Goal: Task Accomplishment & Management: Manage account settings

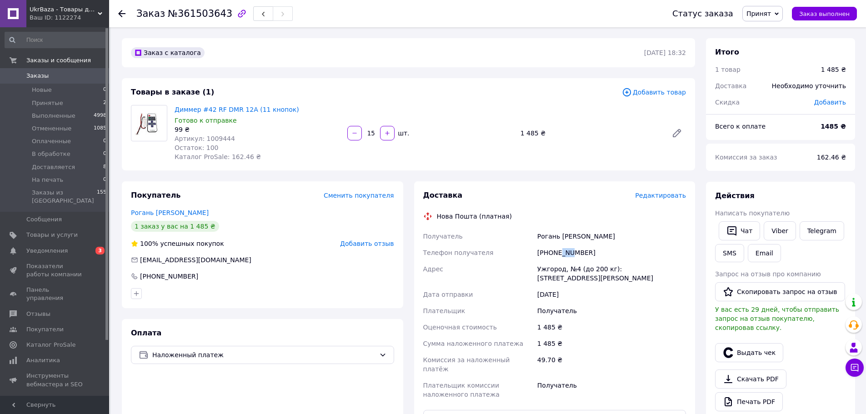
drag, startPoint x: 560, startPoint y: 253, endPoint x: 571, endPoint y: 255, distance: 10.6
click at [571, 254] on div "[PHONE_NUMBER]" at bounding box center [612, 253] width 152 height 16
click at [501, 161] on div "Диммер #42 RF DMR 12A (11 кнопок) Готово к отправке 99 ₴ Артикул: 1009444 Остат…" at bounding box center [430, 133] width 519 height 60
click at [29, 247] on span "Уведомления" at bounding box center [46, 251] width 41 height 8
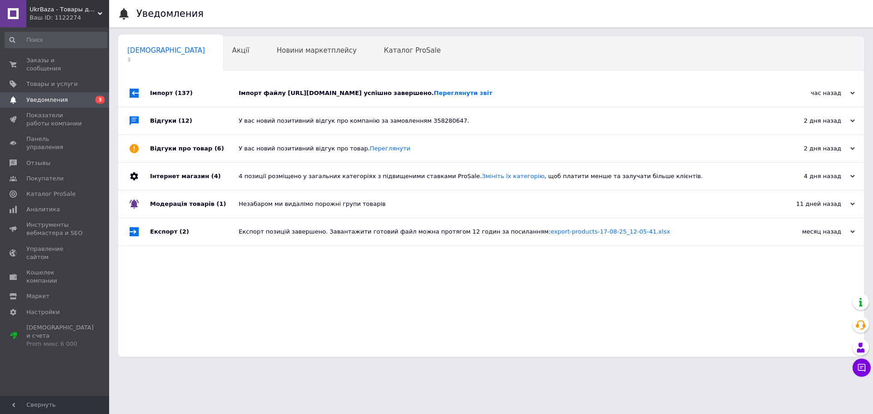
click at [414, 107] on div "Імпорт файлу https://ledmart.salesdrive.me/export/yml/export.yml?publicKey=JAvW…" at bounding box center [501, 93] width 525 height 27
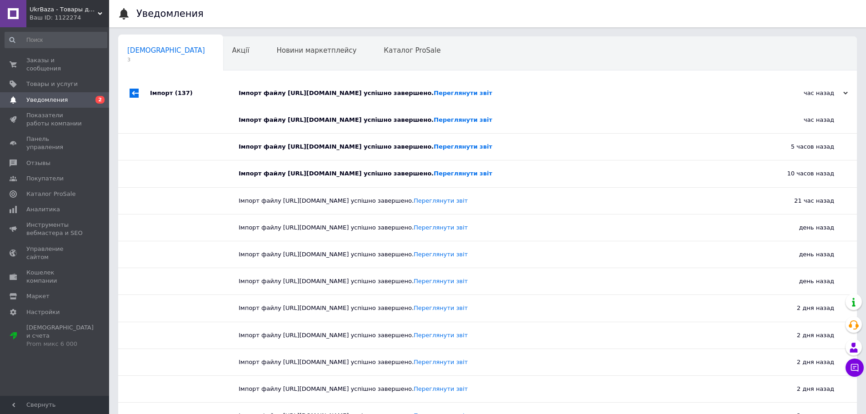
click at [409, 106] on div "Імпорт файлу https://ledmart.salesdrive.me/export/yml/export.yml?publicKey=JAvW…" at bounding box center [498, 93] width 518 height 27
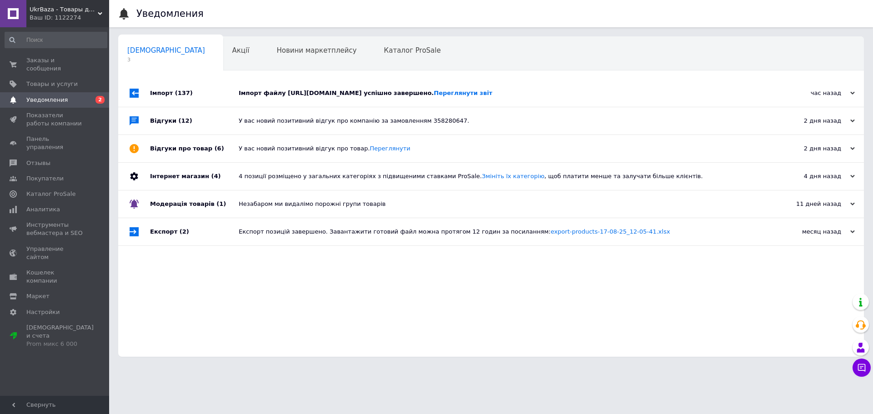
click at [598, 54] on div "Сповіщення 3 Акції 0 Новини маркетплейсу 0 Каталог ProSale 0 Навчання та заходи…" at bounding box center [491, 53] width 746 height 36
click at [48, 62] on span "Заказы и сообщения" at bounding box center [55, 64] width 58 height 16
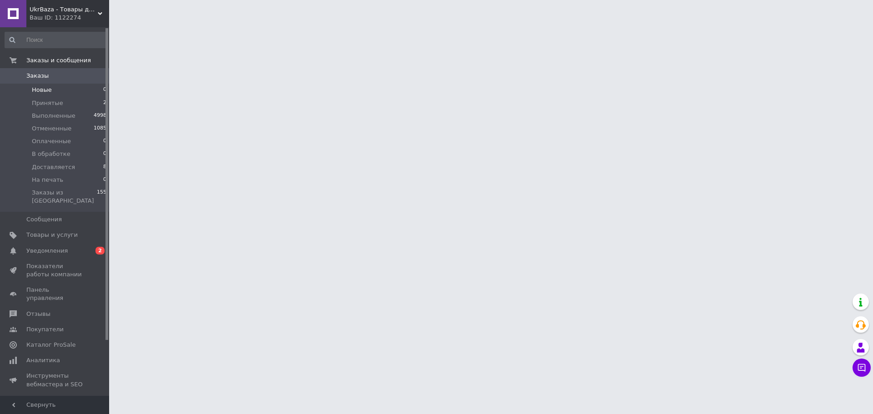
click at [33, 96] on li "Новые 0" at bounding box center [56, 90] width 112 height 13
click at [39, 101] on span "Принятые" at bounding box center [47, 103] width 31 height 8
click at [44, 101] on span "Принятые" at bounding box center [47, 103] width 31 height 8
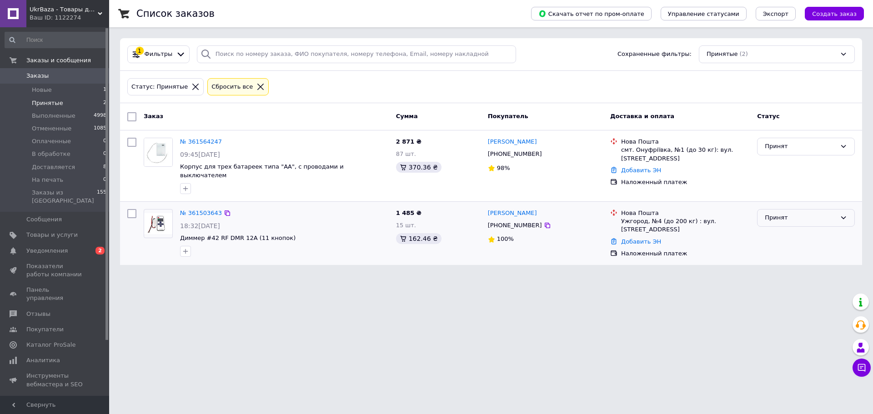
click at [773, 213] on div "Принят" at bounding box center [800, 218] width 71 height 10
click at [794, 290] on li "На печать" at bounding box center [806, 296] width 97 height 17
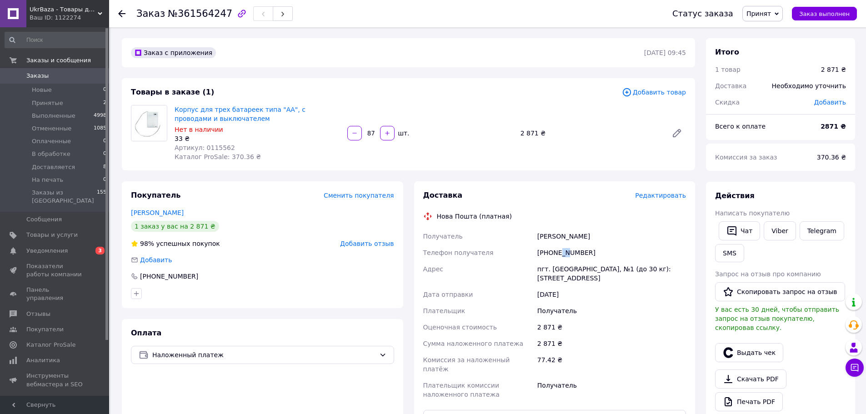
drag, startPoint x: 558, startPoint y: 253, endPoint x: 565, endPoint y: 254, distance: 7.8
click at [565, 254] on div "[PHONE_NUMBER]" at bounding box center [612, 253] width 152 height 16
click at [750, 234] on button "Чат" at bounding box center [739, 230] width 41 height 19
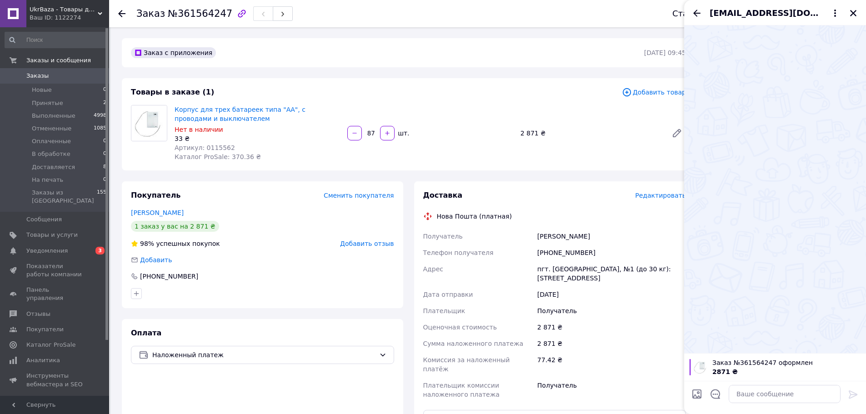
click at [650, 344] on div "2 871 ₴" at bounding box center [612, 344] width 152 height 16
click at [855, 14] on icon "Закрыть" at bounding box center [853, 13] width 6 height 6
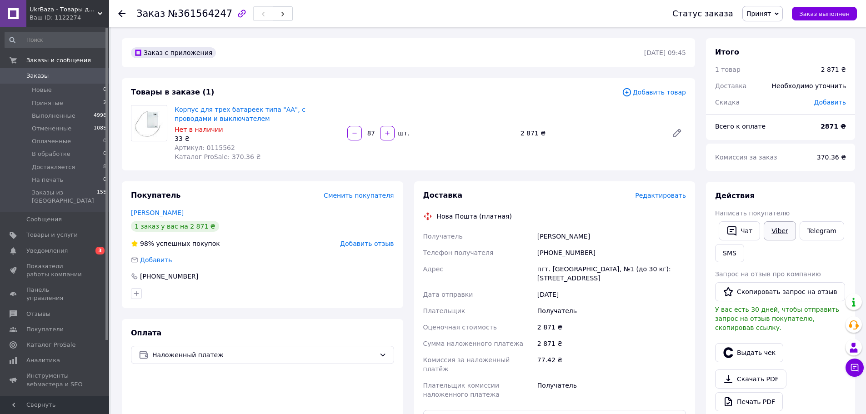
click at [769, 232] on link "Viber" at bounding box center [780, 230] width 32 height 19
click at [158, 216] on link "Сокуренко Юлія" at bounding box center [157, 212] width 53 height 7
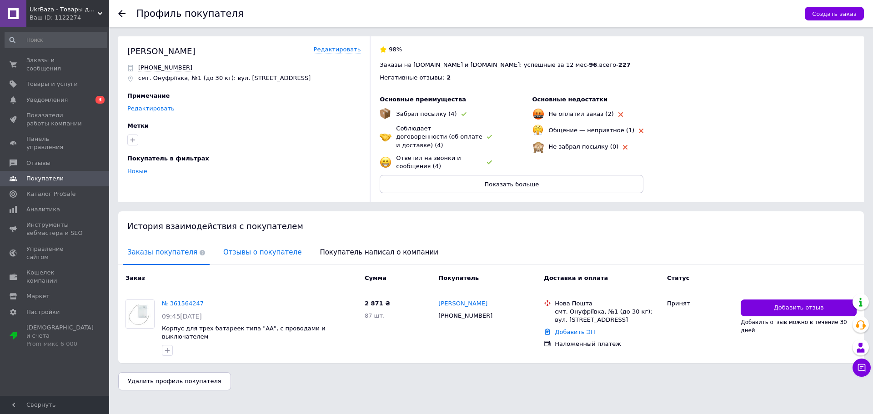
click at [229, 248] on span "Отзывы о покупателе" at bounding box center [262, 252] width 87 height 23
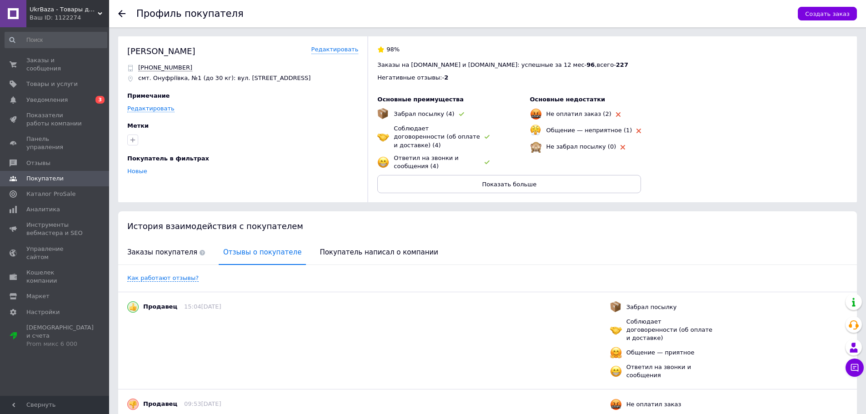
click at [125, 9] on div at bounding box center [127, 13] width 18 height 27
click at [121, 5] on div at bounding box center [127, 13] width 18 height 27
click at [123, 12] on icon at bounding box center [121, 13] width 7 height 7
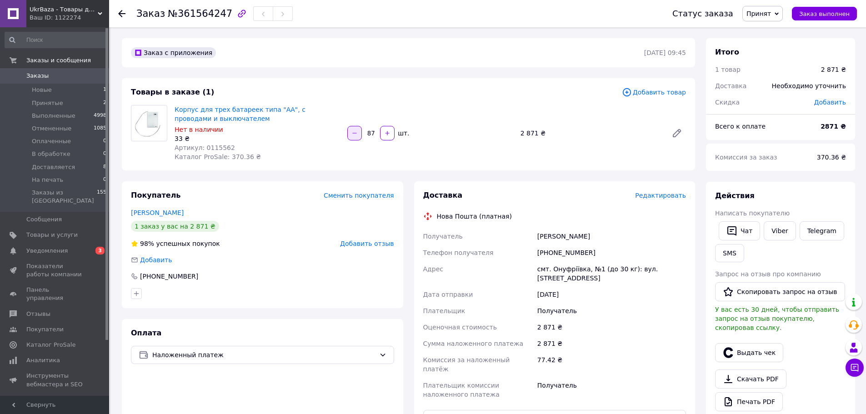
click at [357, 136] on icon "button" at bounding box center [355, 133] width 6 height 6
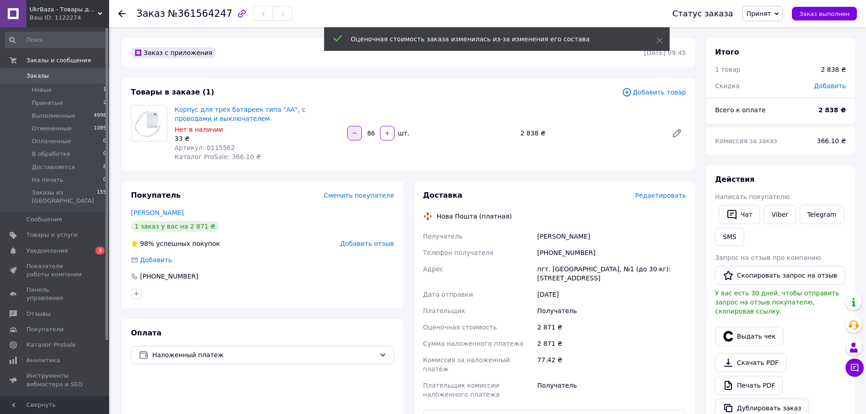
click at [356, 132] on icon "button" at bounding box center [355, 133] width 6 height 6
type input "85"
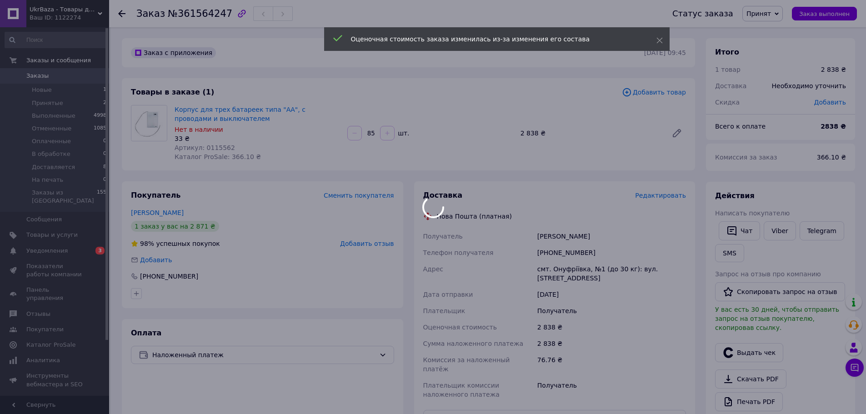
click at [355, 132] on div at bounding box center [355, 133] width 16 height 15
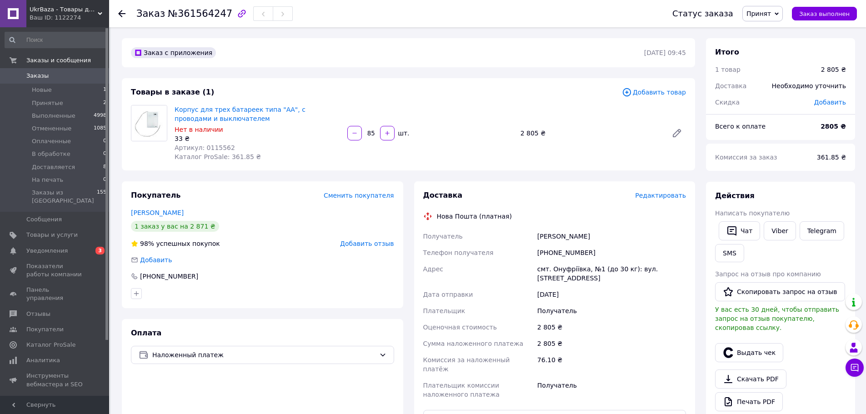
drag, startPoint x: 768, startPoint y: 12, endPoint x: 763, endPoint y: 22, distance: 10.6
click at [767, 12] on span "Принят" at bounding box center [759, 13] width 25 height 7
click at [776, 104] on li "На печать" at bounding box center [769, 100] width 52 height 14
click at [470, 162] on div "Корпус для трех батареек типа "АА", с проводами и выключателем Нет в наличии 33…" at bounding box center [430, 133] width 519 height 60
click at [760, 13] on span "На печать" at bounding box center [755, 13] width 34 height 7
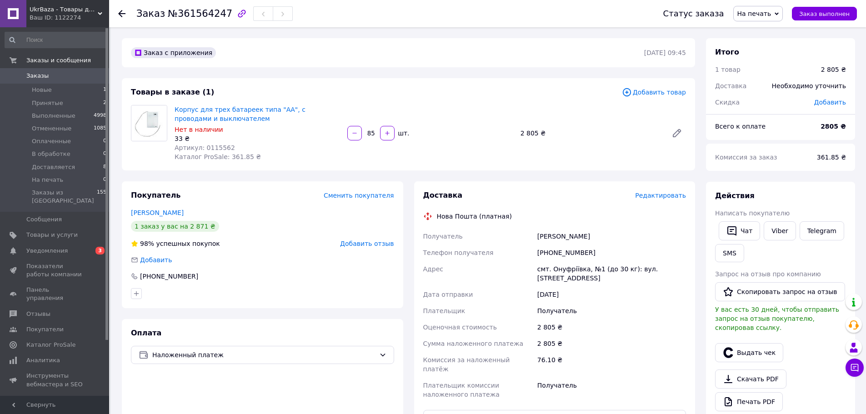
click at [416, 64] on div "Заказ с приложения 12.09.2025 | 09:45" at bounding box center [408, 52] width 573 height 29
click at [35, 93] on span "Новые" at bounding box center [42, 90] width 20 height 8
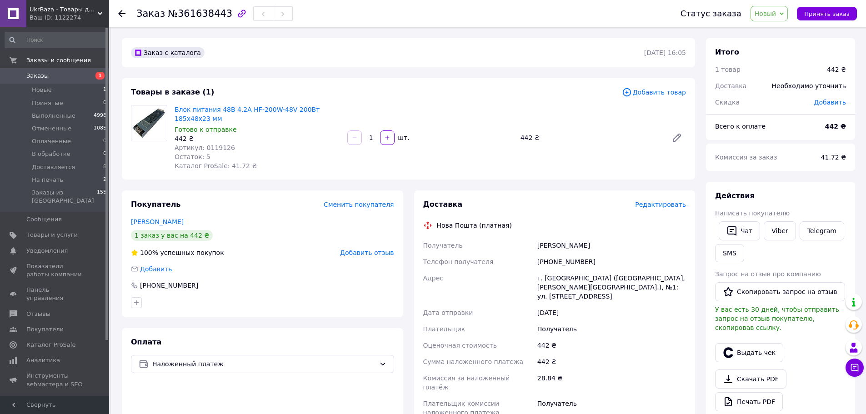
click at [777, 8] on span "Новый" at bounding box center [770, 13] width 38 height 15
click at [788, 105] on li "На печать" at bounding box center [777, 104] width 52 height 14
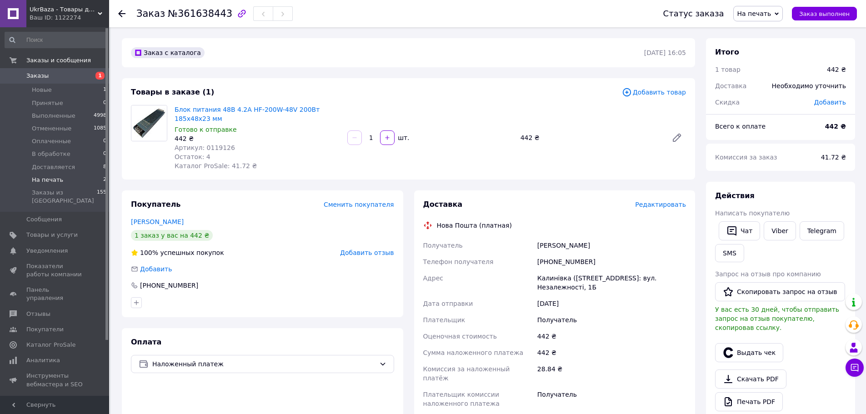
click at [53, 183] on span "На печать" at bounding box center [47, 180] width 31 height 8
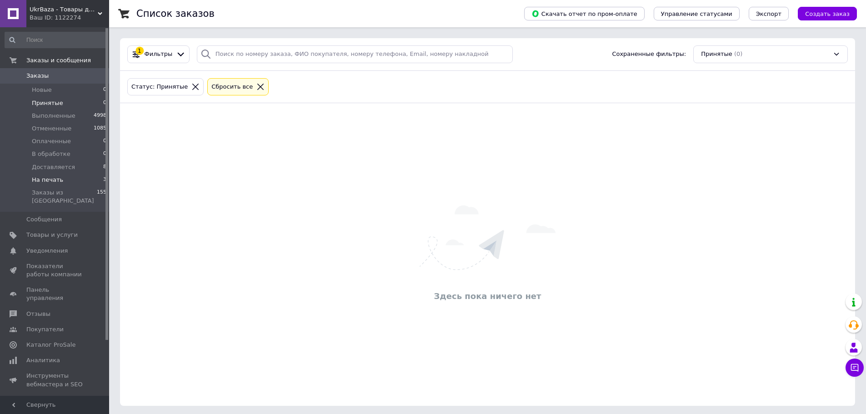
click at [69, 183] on li "На печать 3" at bounding box center [56, 180] width 112 height 13
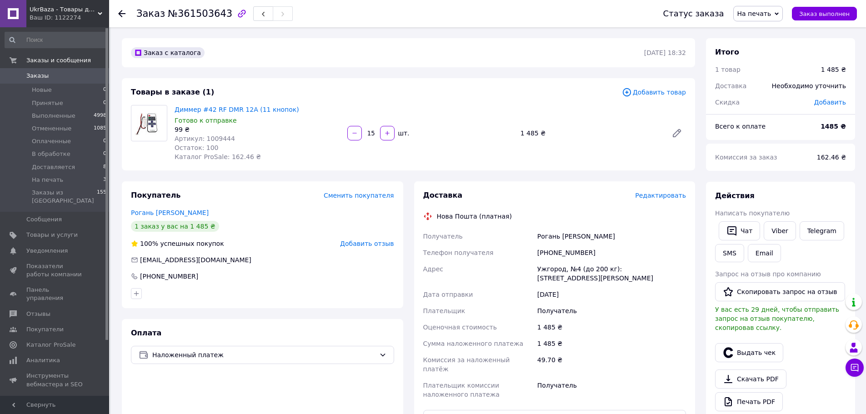
click at [216, 135] on span "Артикул: 1009444" at bounding box center [205, 138] width 60 height 7
copy span "1009444"
drag, startPoint x: 175, startPoint y: 129, endPoint x: 181, endPoint y: 129, distance: 5.9
click at [181, 129] on div "99 ₴" at bounding box center [258, 129] width 166 height 9
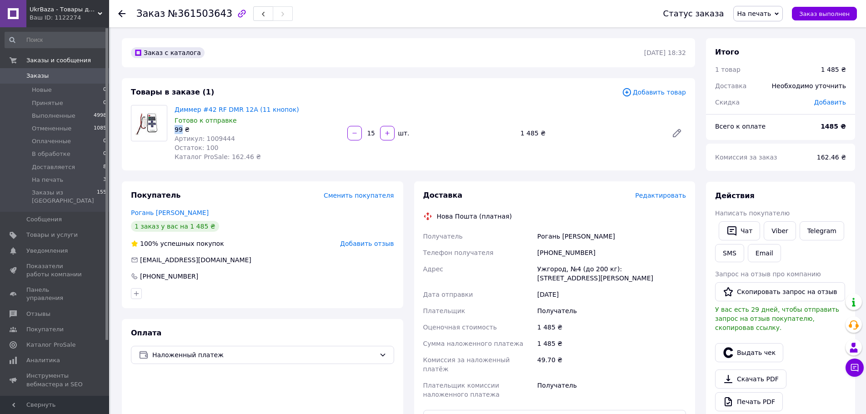
copy div "99"
click at [661, 196] on span "Редактировать" at bounding box center [660, 195] width 51 height 7
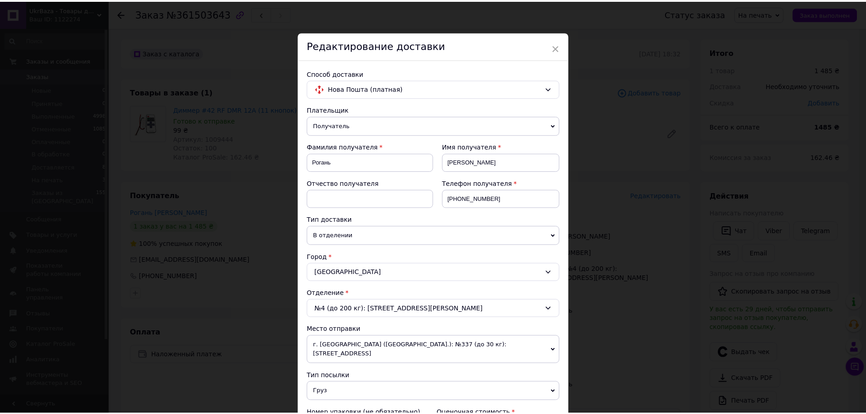
scroll to position [273, 0]
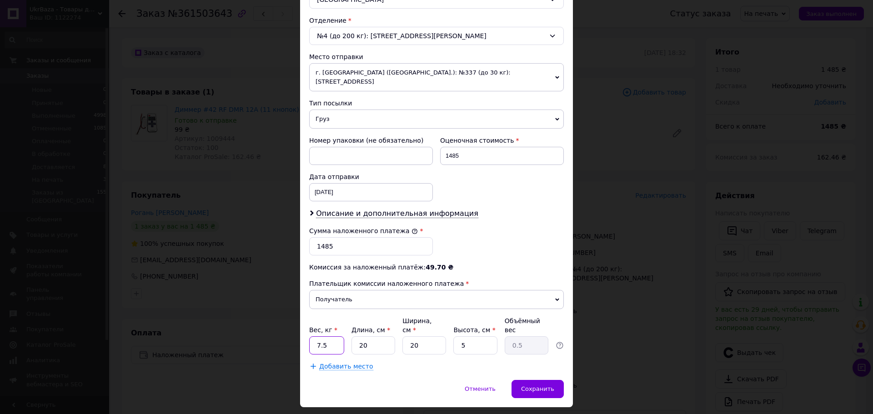
click at [327, 337] on input "7.5" at bounding box center [326, 346] width 35 height 18
type input "1"
click at [468, 337] on input "5" at bounding box center [475, 346] width 44 height 18
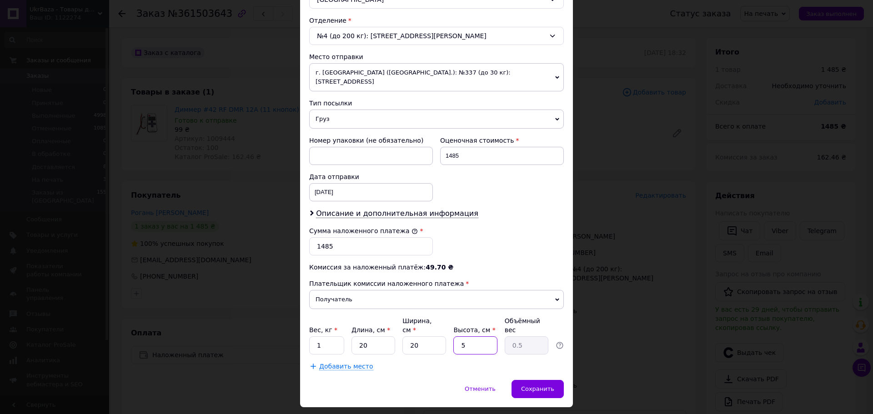
type input "1"
type input "0.1"
type input "10"
type input "1"
type input "10"
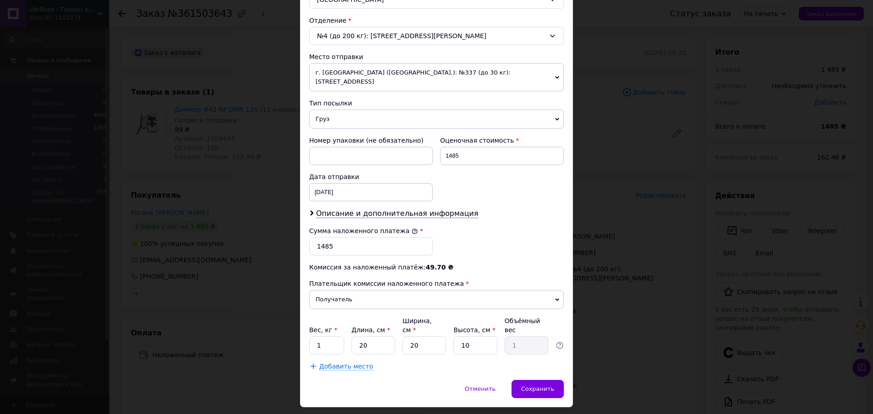
drag, startPoint x: 533, startPoint y: 346, endPoint x: 552, endPoint y: 381, distance: 39.5
click at [533, 362] on div "Добавить место" at bounding box center [436, 366] width 255 height 9
click at [549, 380] on div "Отменить   Сохранить" at bounding box center [436, 393] width 273 height 27
click at [538, 386] on span "Сохранить" at bounding box center [537, 389] width 33 height 7
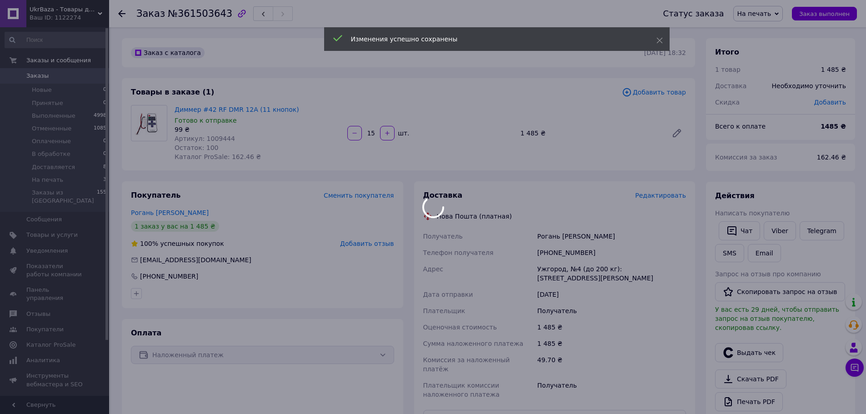
scroll to position [182, 0]
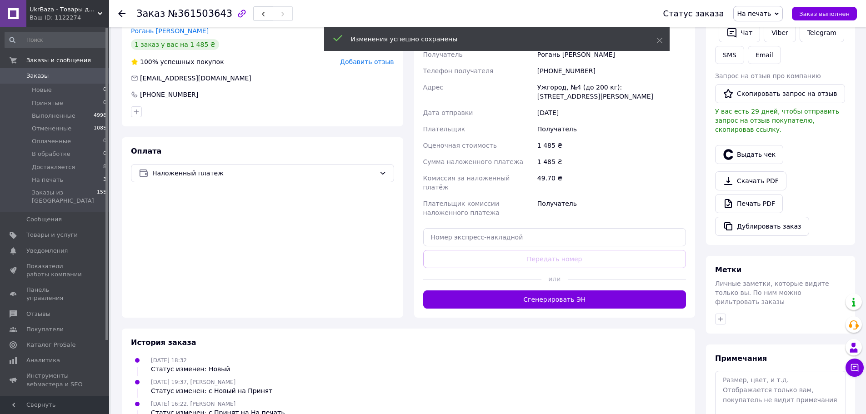
click at [576, 271] on div at bounding box center [627, 279] width 118 height 22
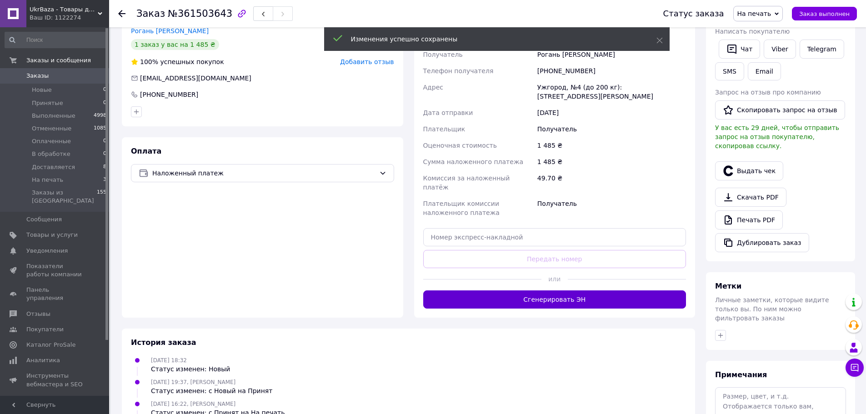
click at [573, 291] on button "Сгенерировать ЭН" at bounding box center [554, 300] width 263 height 18
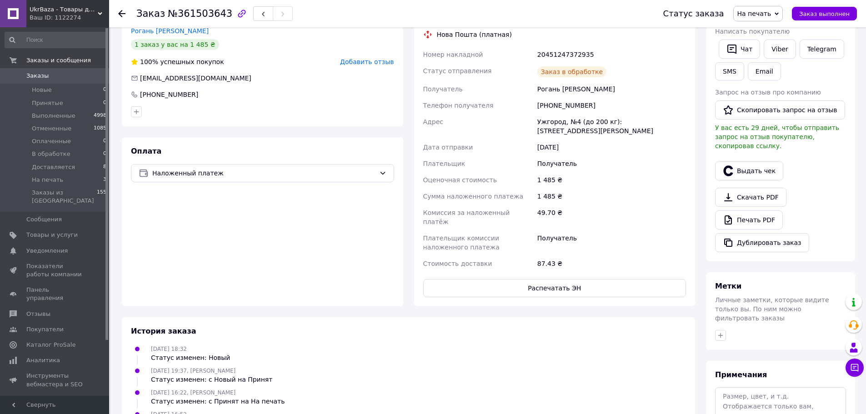
click at [563, 56] on div "20451247372935" at bounding box center [612, 54] width 152 height 16
copy div "20451247372935"
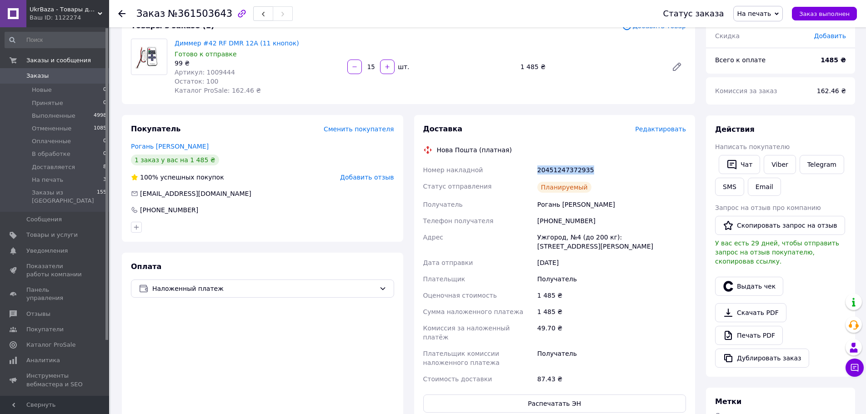
scroll to position [0, 0]
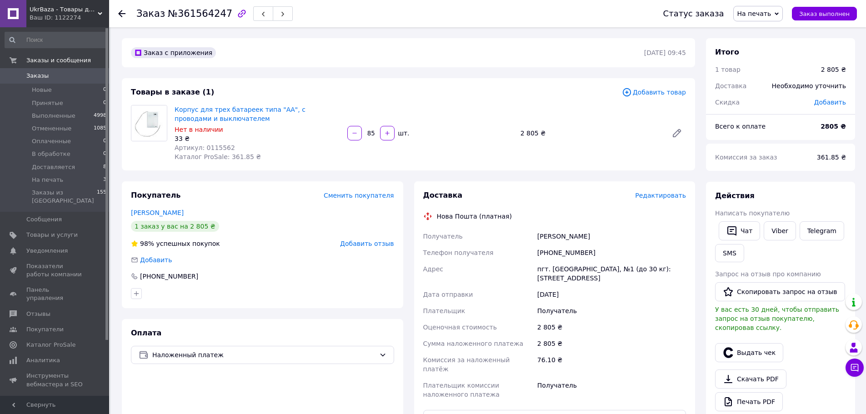
click at [214, 148] on span "Артикул: 0115562" at bounding box center [205, 147] width 60 height 7
copy span "0115562"
drag, startPoint x: 367, startPoint y: 135, endPoint x: 373, endPoint y: 135, distance: 6.8
click at [373, 135] on input "85" at bounding box center [371, 133] width 15 height 7
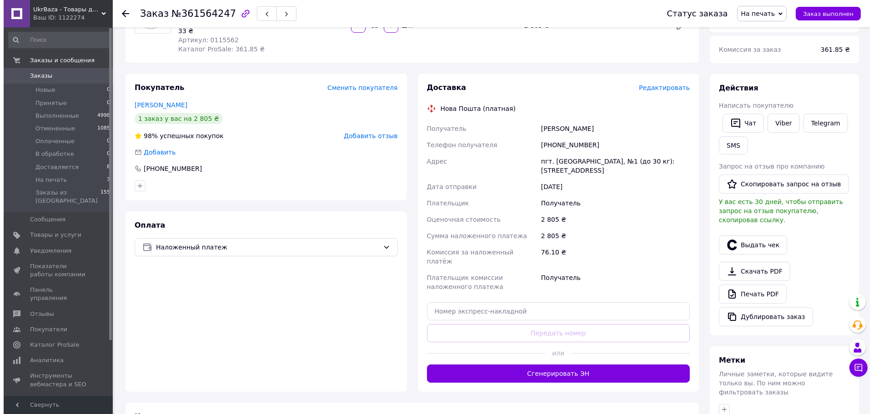
scroll to position [136, 0]
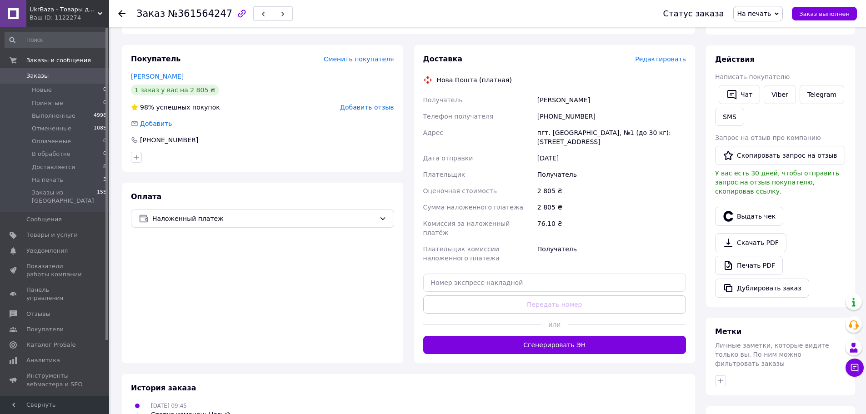
click at [664, 62] on span "Редактировать" at bounding box center [660, 58] width 51 height 7
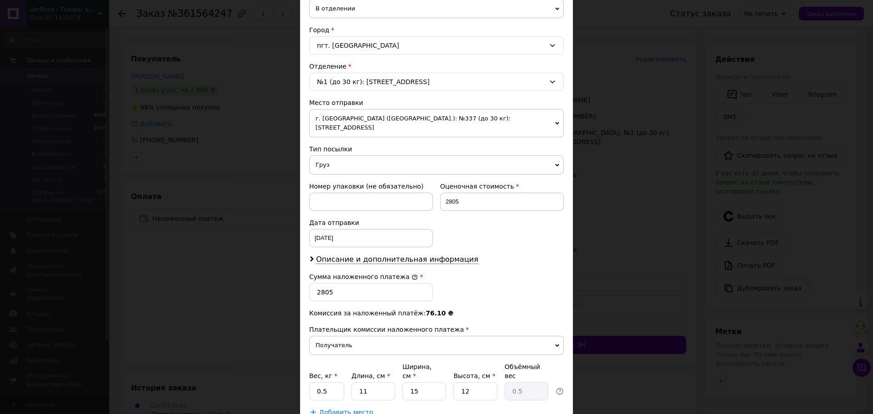
scroll to position [280, 0]
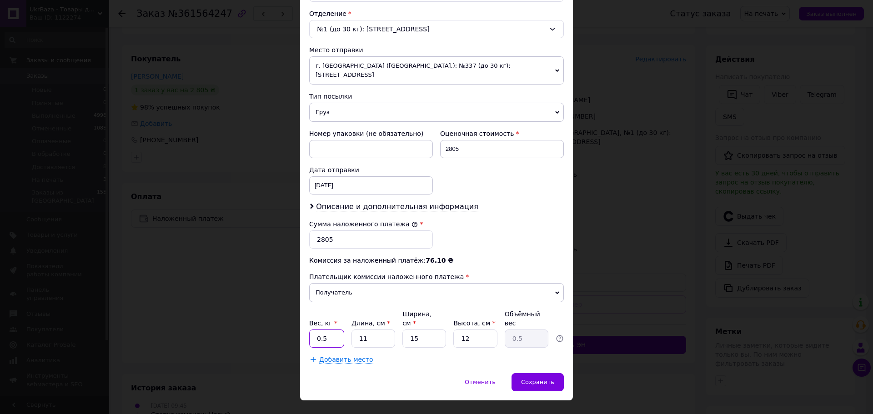
click at [334, 330] on input "0.5" at bounding box center [326, 339] width 35 height 18
type input "1"
click at [373, 330] on input "11" at bounding box center [374, 339] width 44 height 18
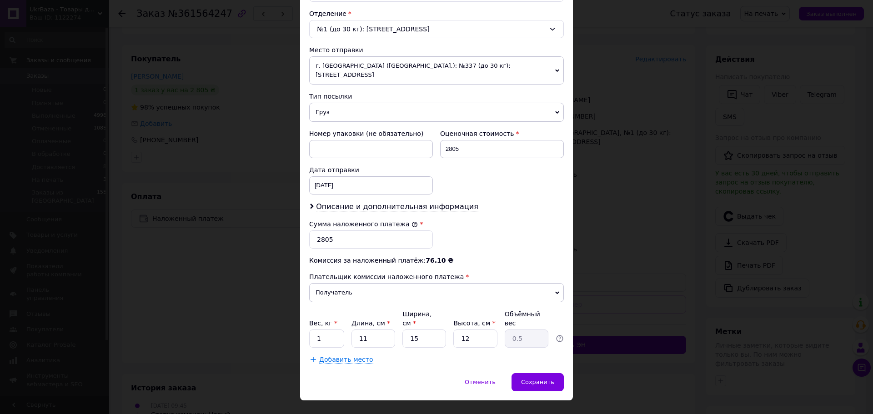
click at [649, 227] on div "× Редактирование доставки Способ доставки Нова Пошта (платная) Плательщик Получ…" at bounding box center [436, 207] width 873 height 414
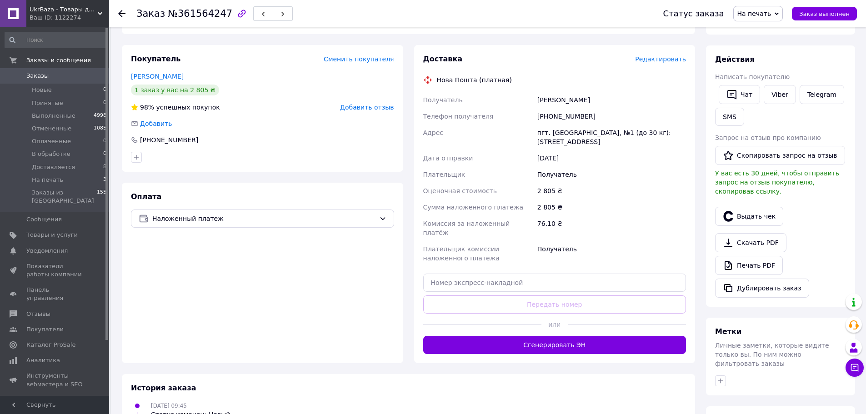
click at [674, 57] on span "Редактировать" at bounding box center [660, 58] width 51 height 7
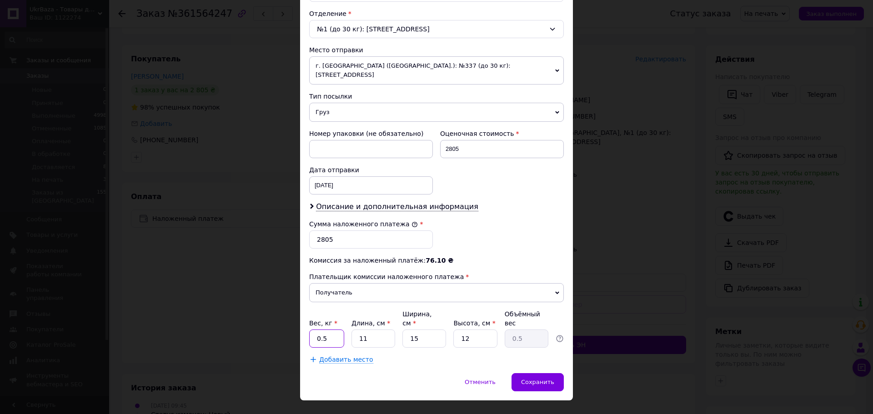
click at [335, 330] on input "0.5" at bounding box center [326, 339] width 35 height 18
type input "1"
click at [382, 330] on input "11" at bounding box center [374, 339] width 44 height 18
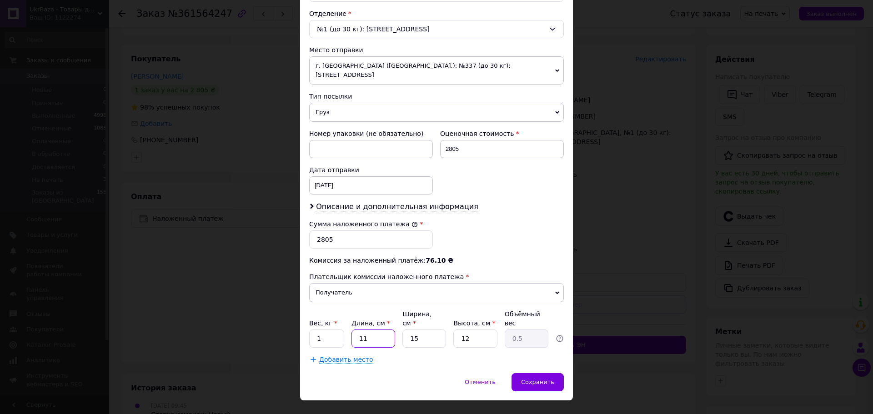
type input "3"
type input "0.14"
type input "30"
type input "1.35"
type input "30"
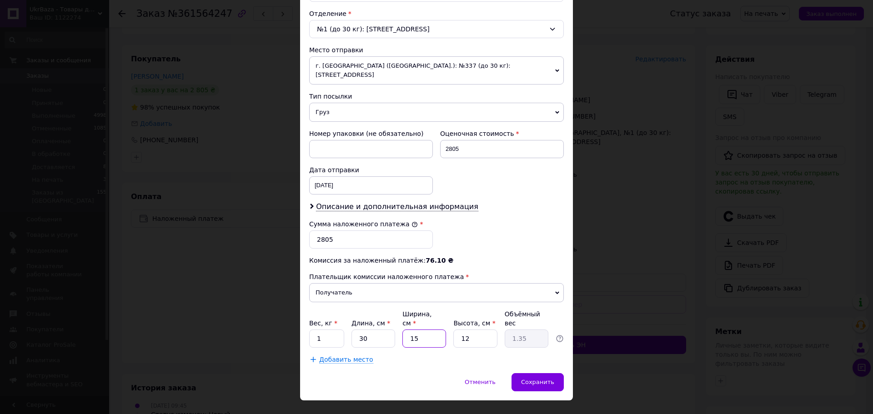
click at [421, 330] on input "15" at bounding box center [424, 339] width 44 height 18
type input "3"
type input "0.27"
type input "30"
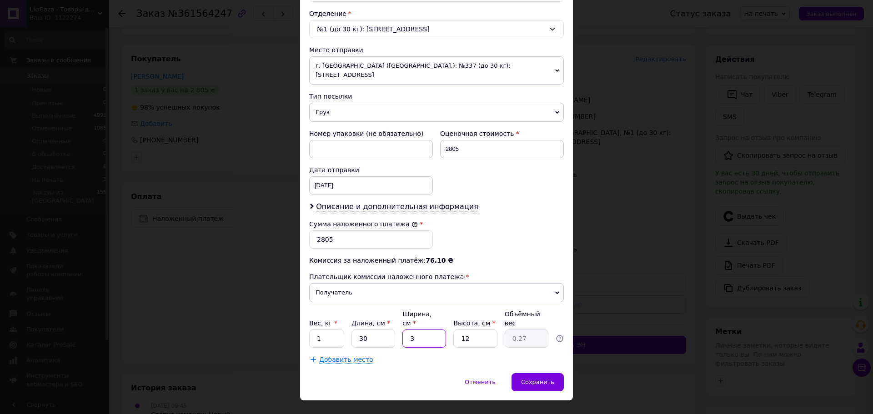
type input "2.7"
type input "30"
click at [473, 330] on input "12" at bounding box center [475, 339] width 44 height 18
type input "5"
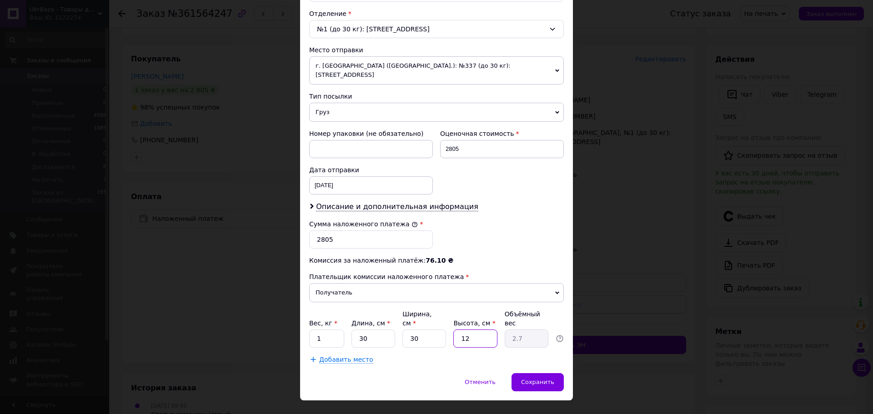
type input "1.13"
type input "5"
click at [509, 355] on div "Добавить место" at bounding box center [436, 359] width 255 height 9
click at [550, 379] on span "Сохранить" at bounding box center [537, 382] width 33 height 7
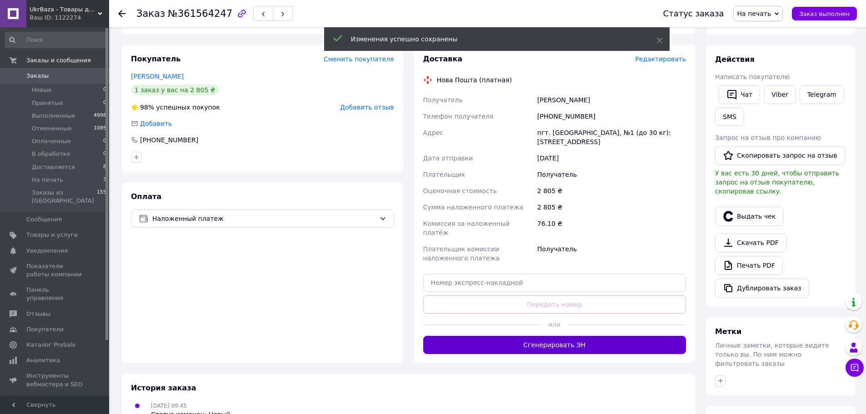
click at [569, 336] on button "Сгенерировать ЭН" at bounding box center [554, 345] width 263 height 18
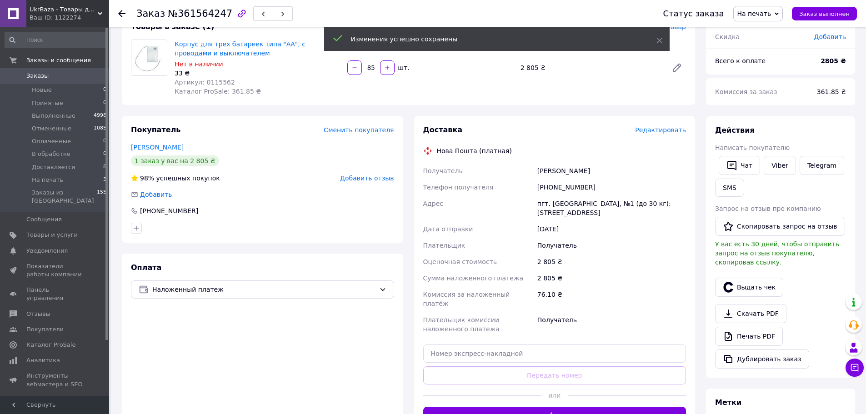
scroll to position [0, 0]
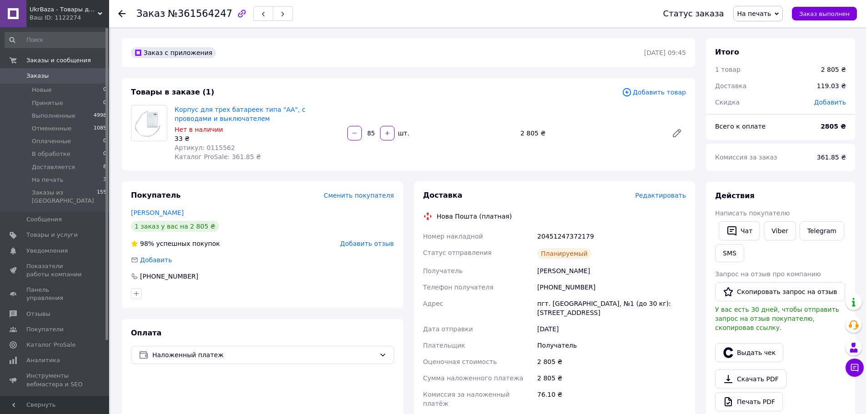
click at [563, 236] on div "20451247372179" at bounding box center [612, 236] width 152 height 16
copy div "20451247372179"
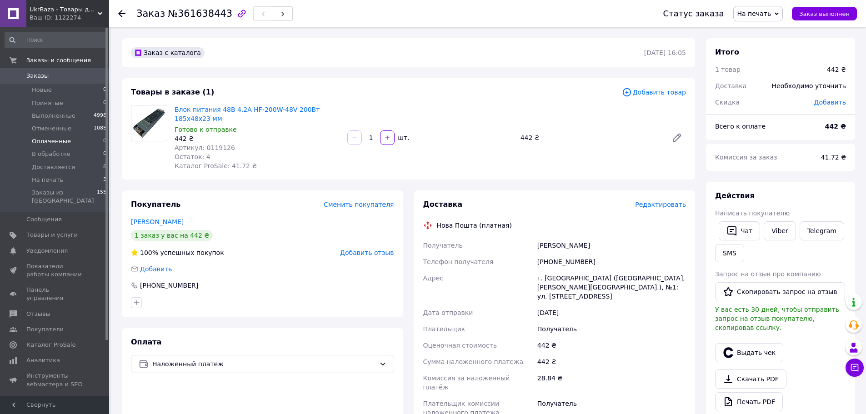
click at [51, 140] on span "Оплаченные" at bounding box center [51, 141] width 39 height 8
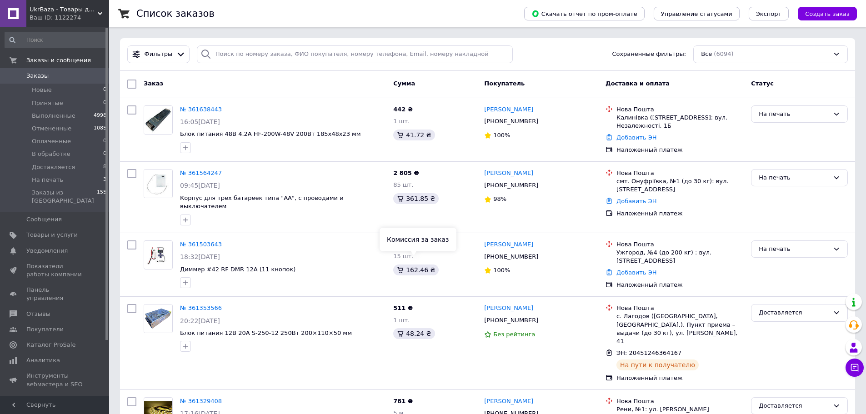
scroll to position [227, 0]
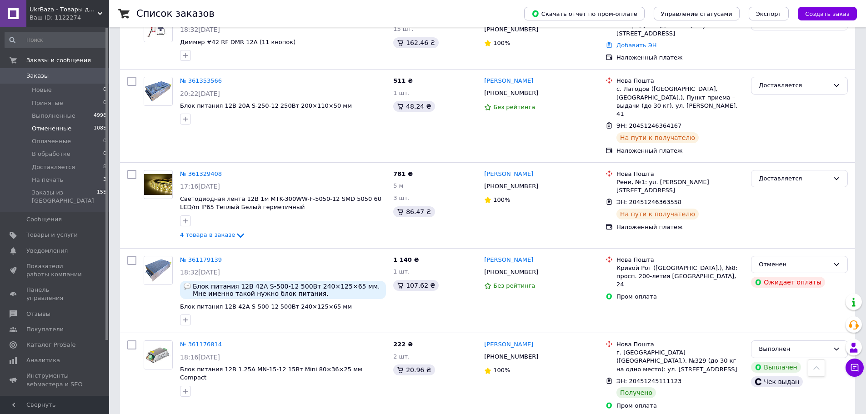
click at [47, 127] on span "Отмененные" at bounding box center [52, 129] width 40 height 8
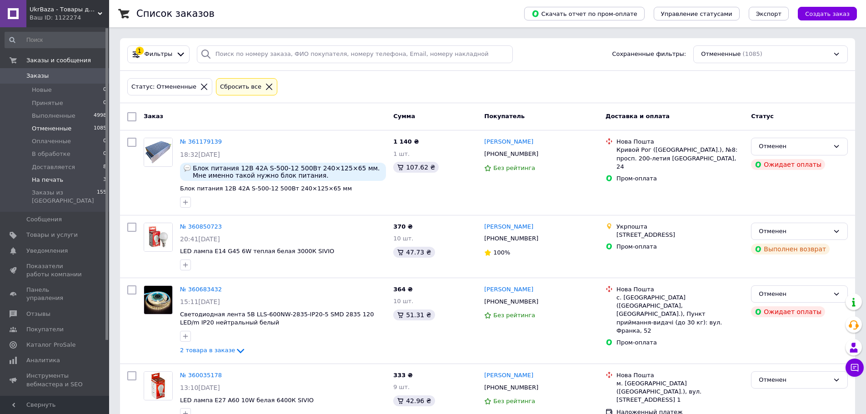
click at [52, 184] on span "На печать" at bounding box center [47, 180] width 31 height 8
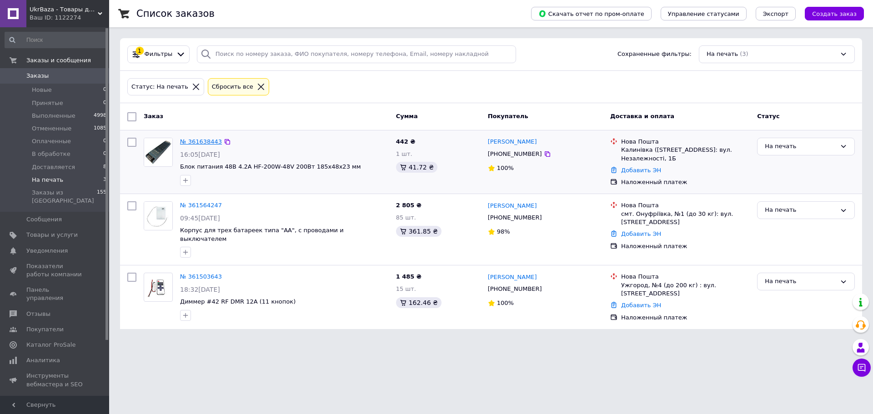
click at [199, 142] on link "№ 361638443" at bounding box center [201, 141] width 42 height 7
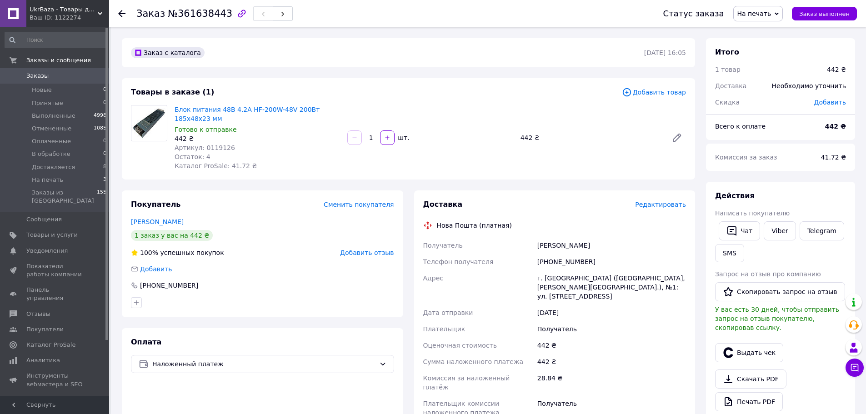
click at [214, 149] on span "Артикул: 0119126" at bounding box center [205, 147] width 60 height 7
copy span "0119126"
drag, startPoint x: 522, startPoint y: 138, endPoint x: 530, endPoint y: 139, distance: 8.7
click at [530, 139] on div "442 ₴" at bounding box center [590, 137] width 147 height 13
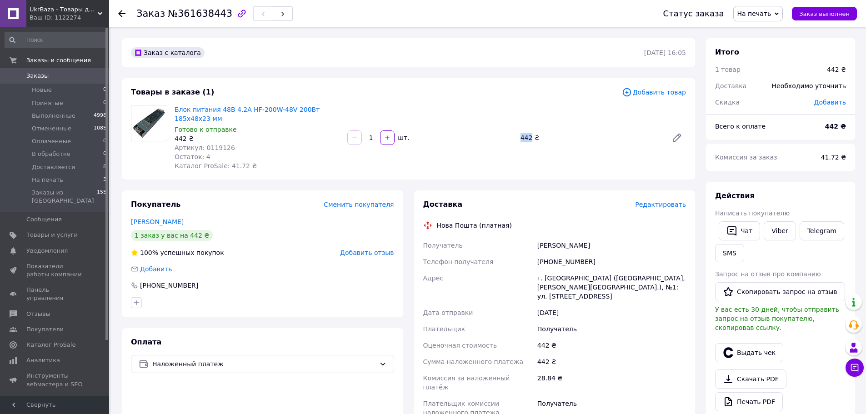
copy div "442"
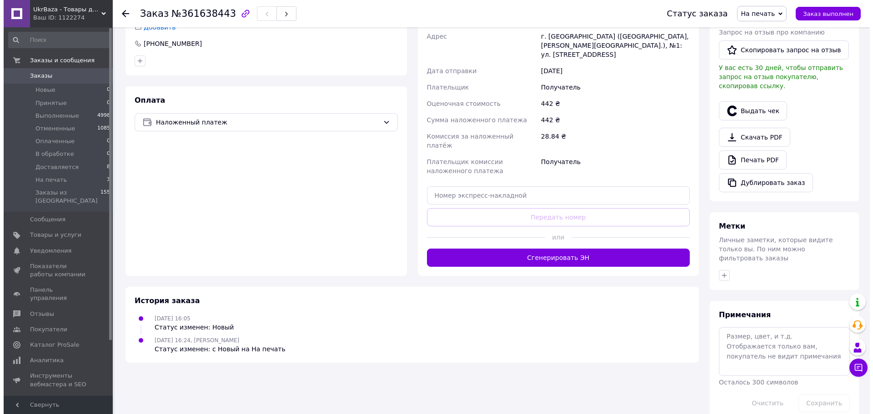
scroll to position [15, 0]
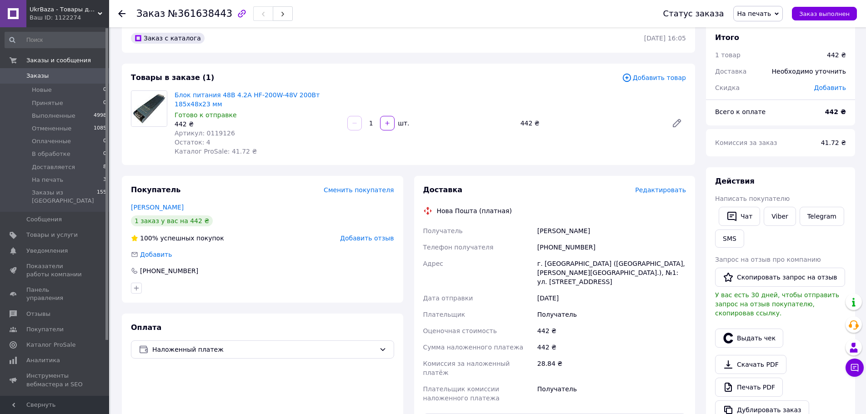
click at [664, 191] on span "Редактировать" at bounding box center [660, 189] width 51 height 7
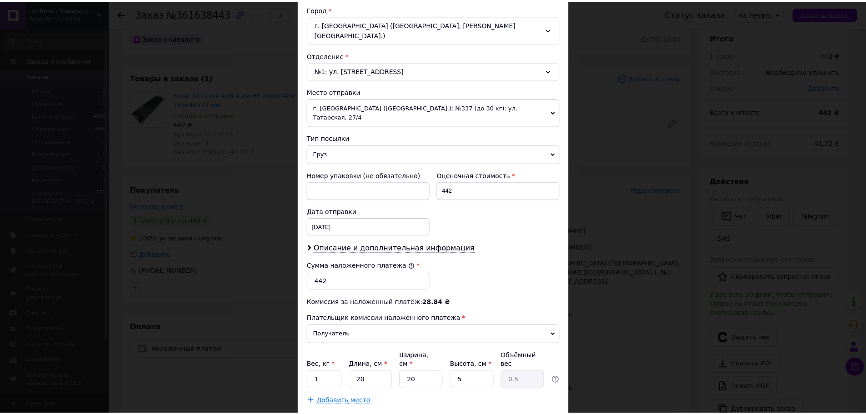
scroll to position [280, 0]
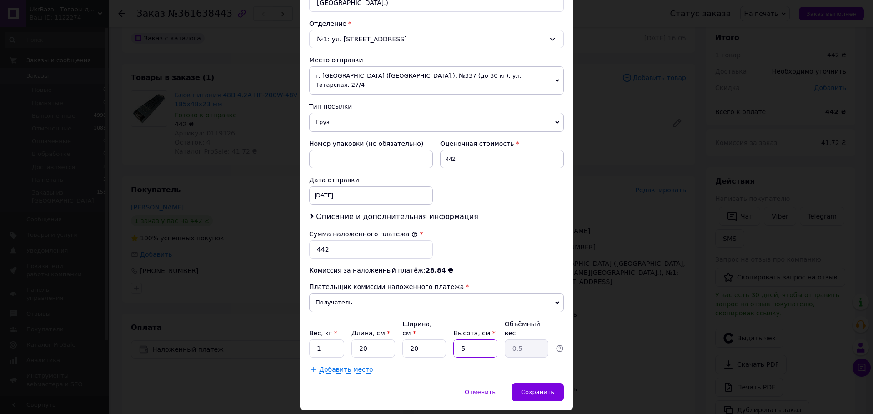
click at [469, 340] on input "5" at bounding box center [475, 349] width 44 height 18
click at [540, 389] on span "Сохранить" at bounding box center [537, 392] width 33 height 7
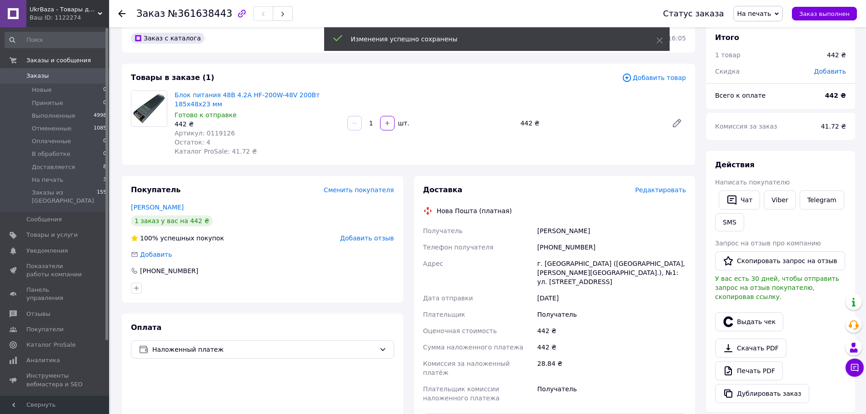
scroll to position [263, 0]
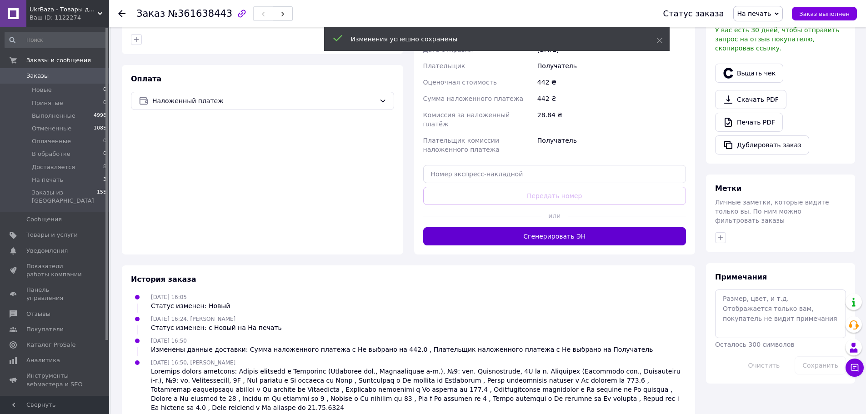
click at [603, 227] on button "Сгенерировать ЭН" at bounding box center [554, 236] width 263 height 18
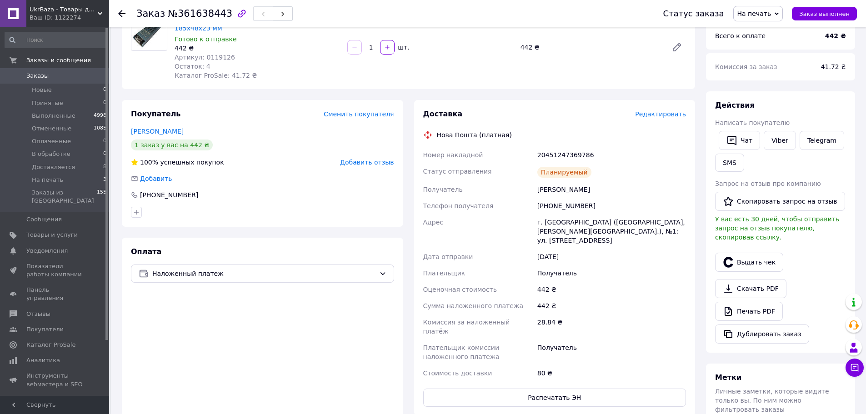
scroll to position [36, 0]
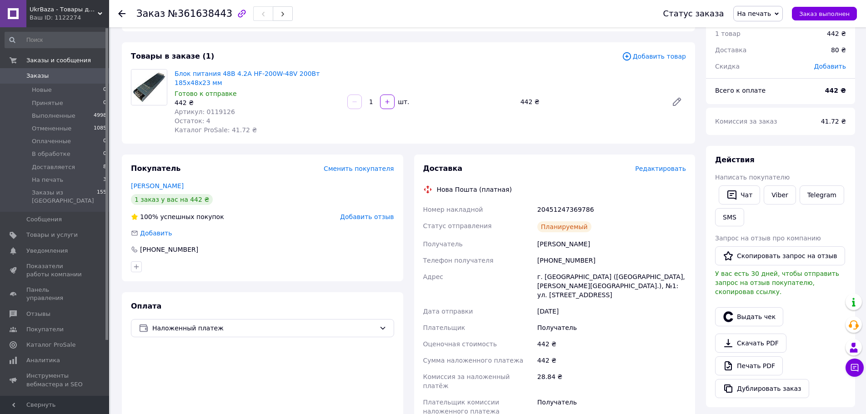
click at [567, 211] on div "20451247369786" at bounding box center [612, 209] width 152 height 16
copy div "20451247369786"
